Goal: Communication & Community: Answer question/provide support

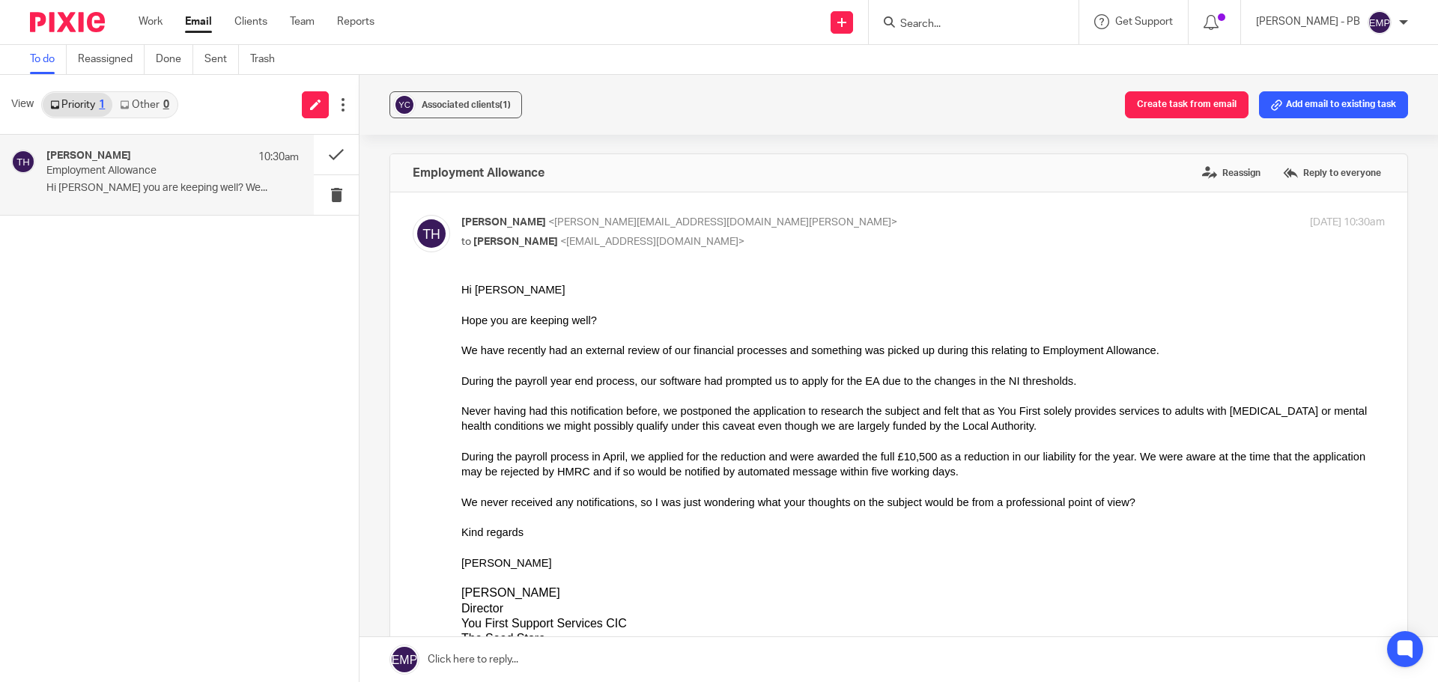
click at [207, 26] on link "Email" at bounding box center [198, 21] width 27 height 15
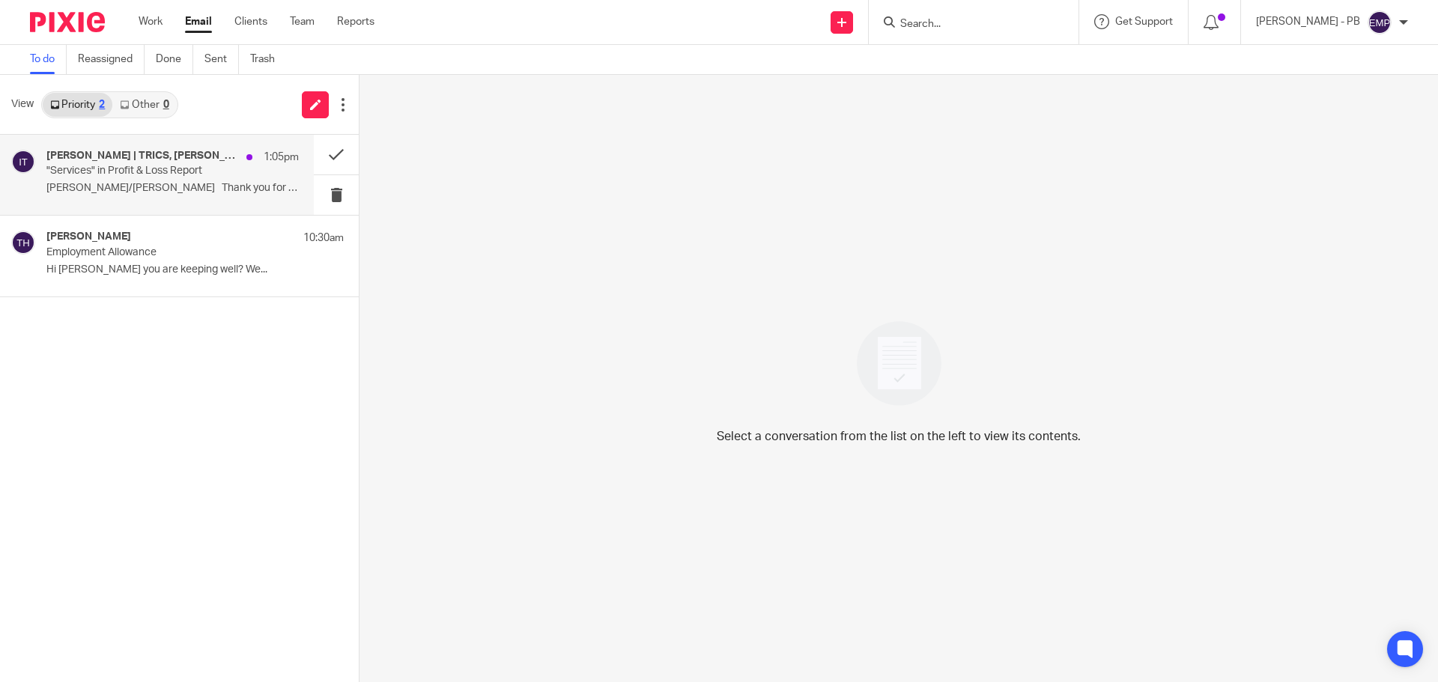
click at [164, 189] on p "Tina/Erik Thank you for these..." at bounding box center [172, 188] width 252 height 13
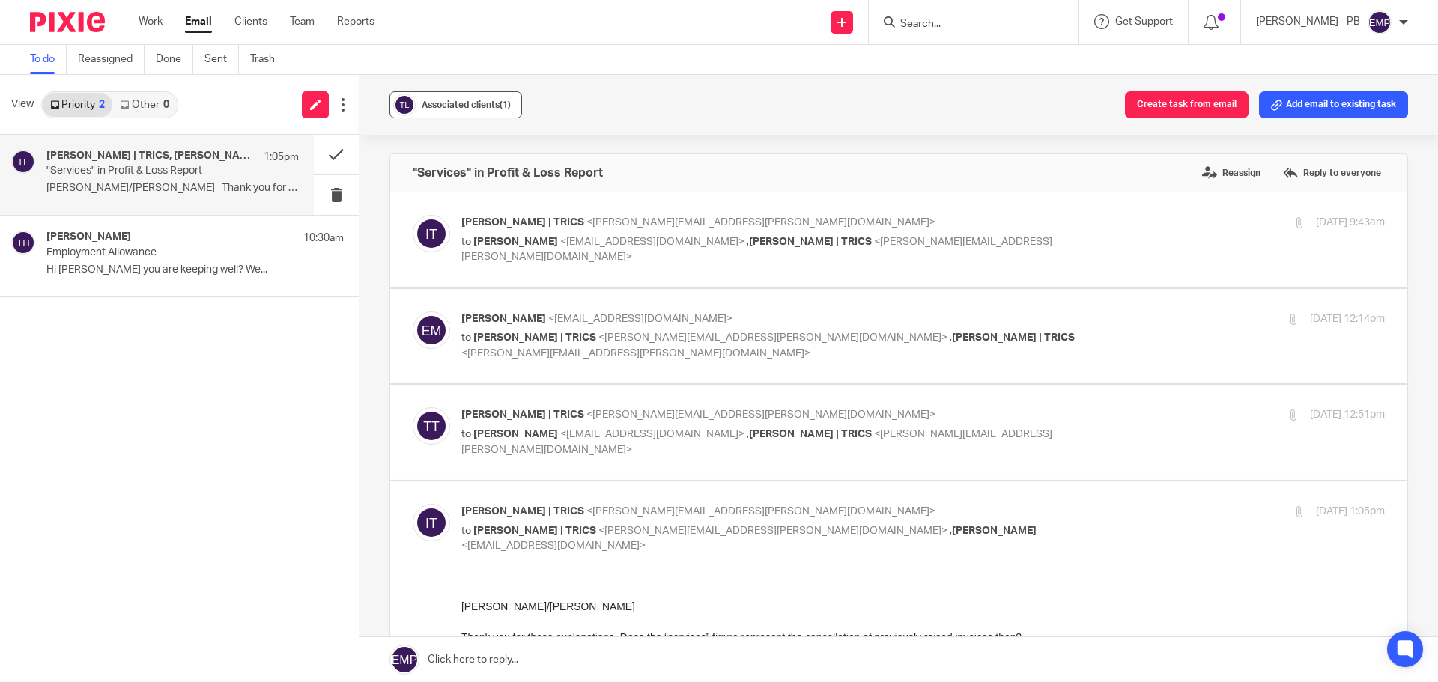
click at [464, 96] on button "Associated clients (1)" at bounding box center [455, 104] width 133 height 27
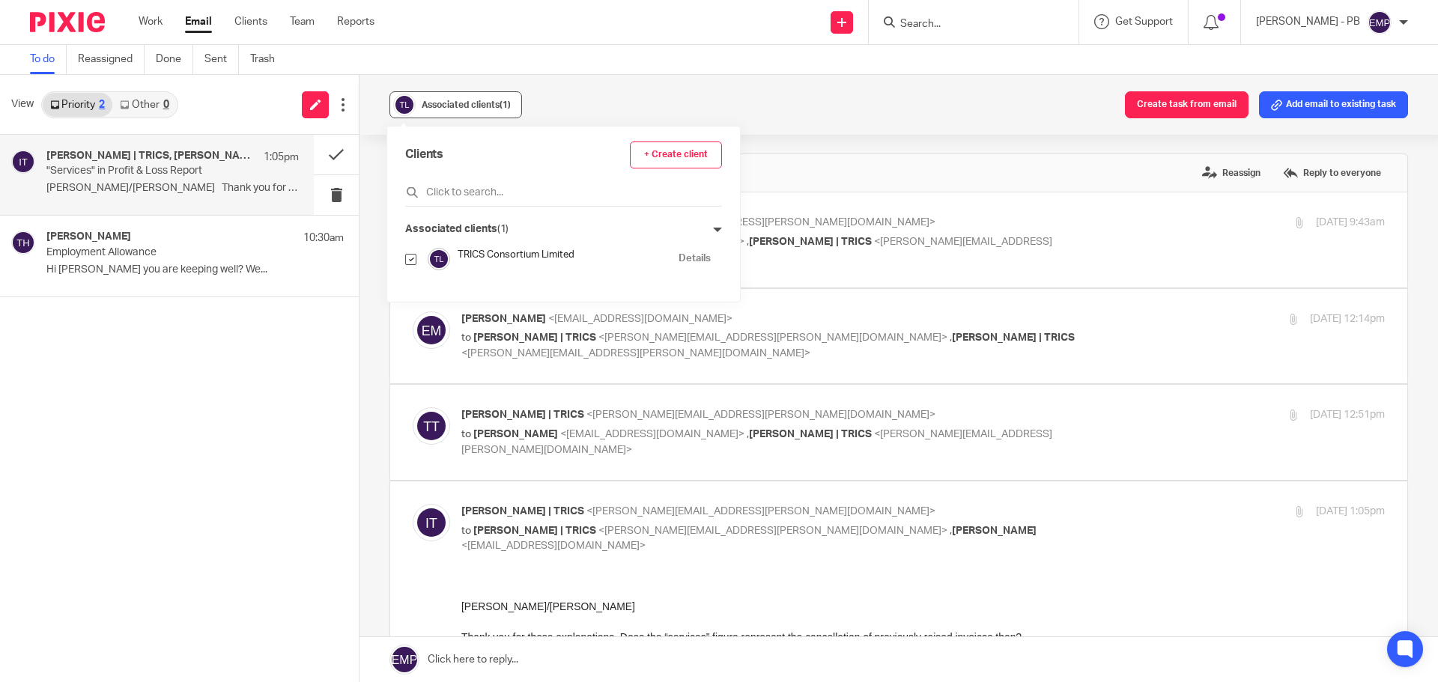
click at [467, 100] on span "Associated clients (1)" at bounding box center [466, 104] width 89 height 9
click at [333, 151] on button at bounding box center [336, 155] width 45 height 40
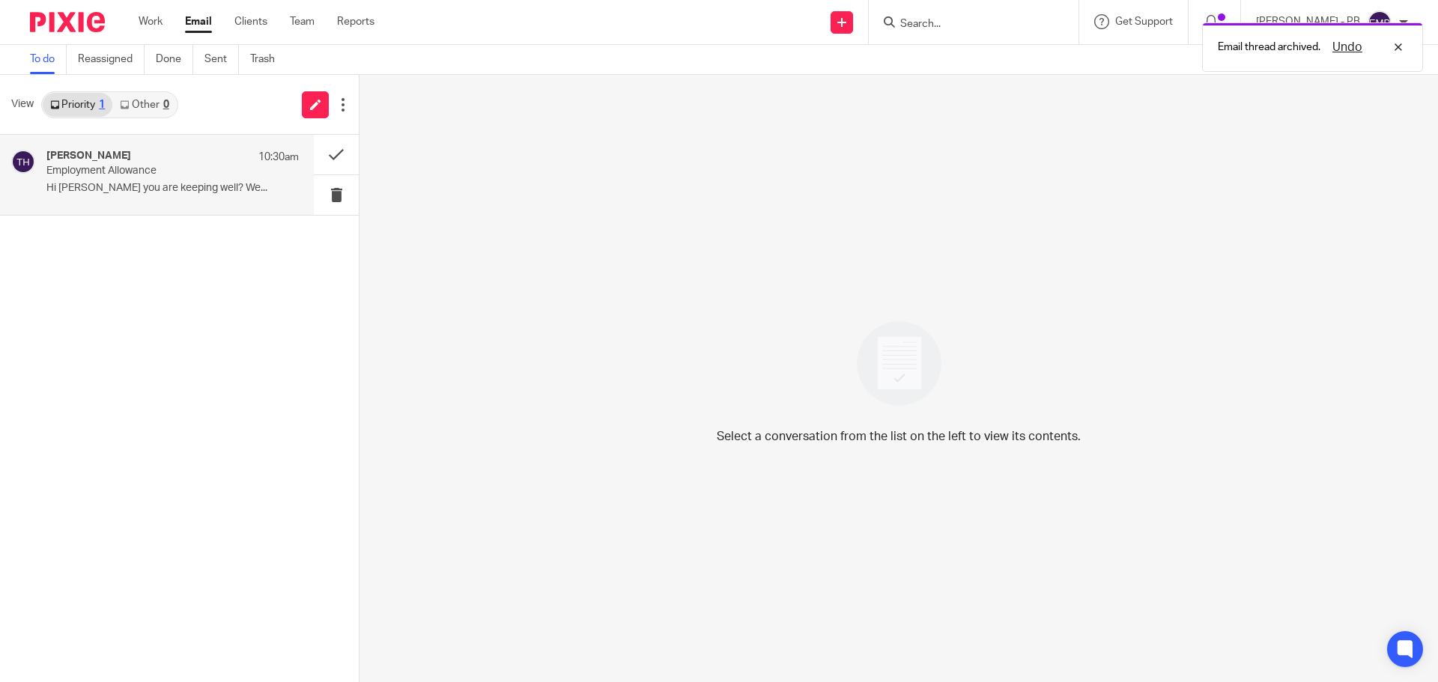
click at [133, 181] on div "Trevor Holmes 10:30am Employment Allowance Hi Erik Hope you are keeping well? W…" at bounding box center [172, 175] width 252 height 50
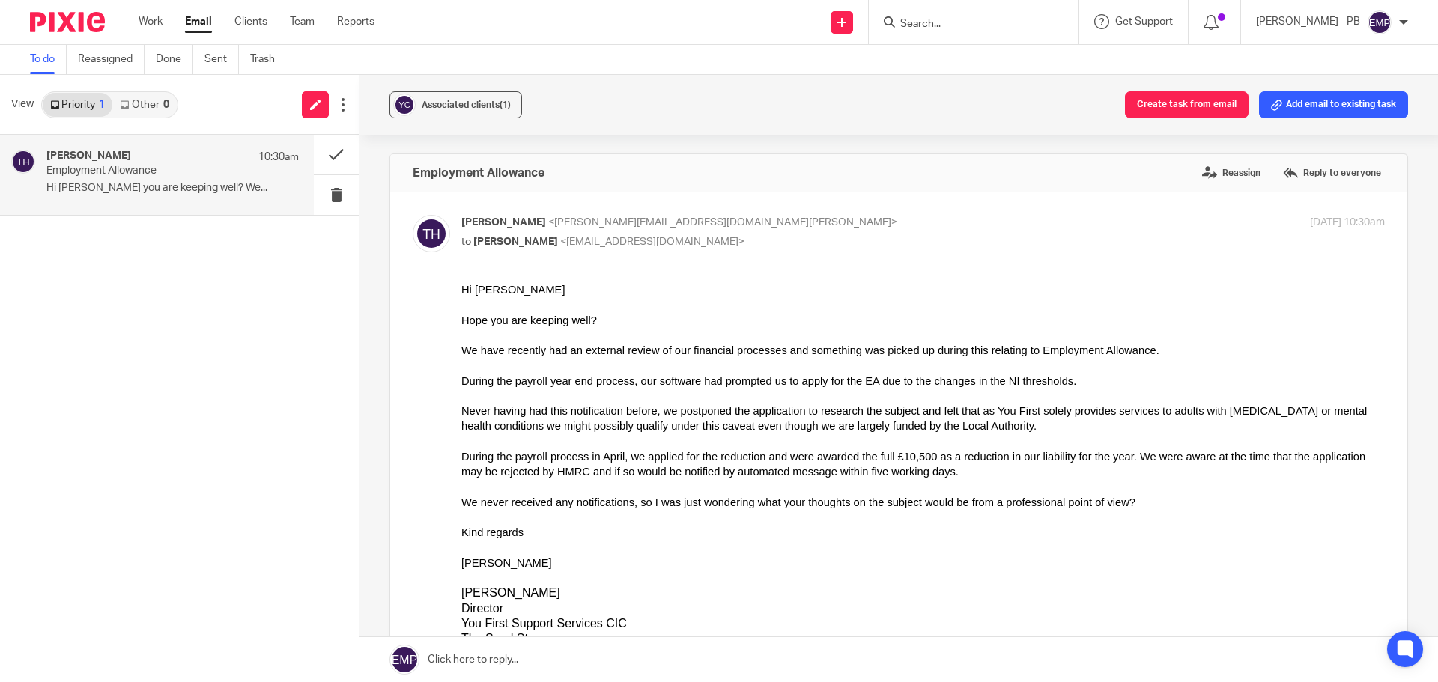
drag, startPoint x: 1430, startPoint y: 304, endPoint x: 1007, endPoint y: 112, distance: 464.5
click at [1007, 107] on div "Associated clients (1) Create task from email Add email to existing task" at bounding box center [898, 105] width 1078 height 60
